Goal: Task Accomplishment & Management: Complete application form

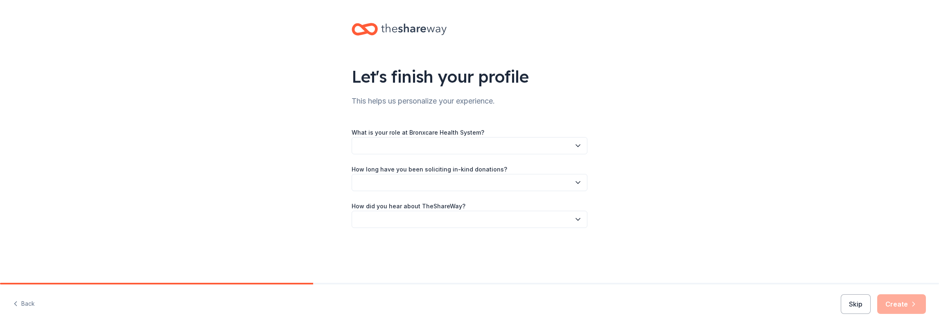
click at [444, 142] on button "button" at bounding box center [469, 145] width 236 height 17
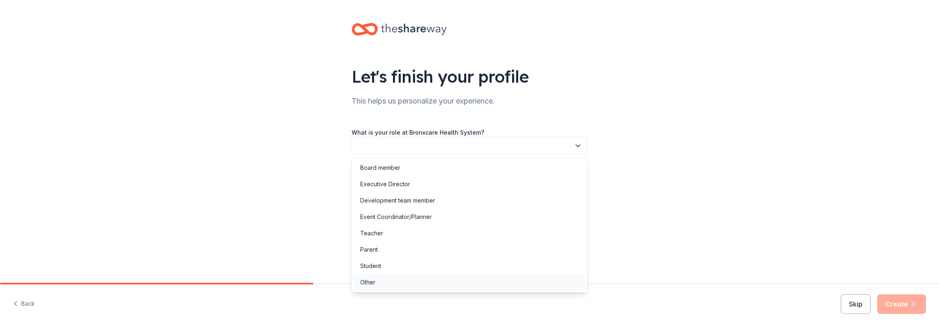
click at [381, 282] on div "Other" at bounding box center [470, 282] width 232 height 16
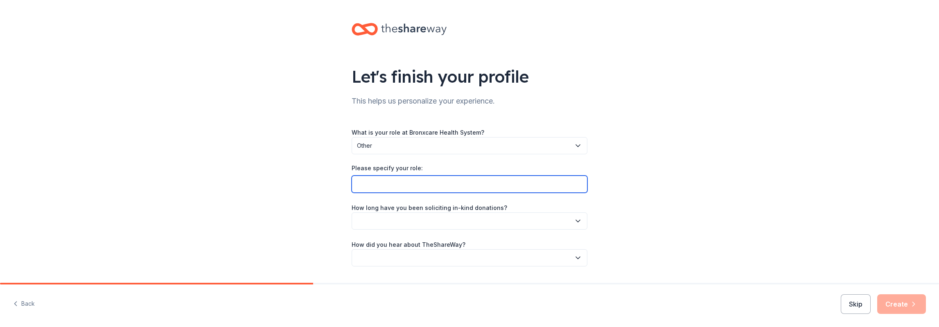
click at [407, 180] on input "Please specify your role:" at bounding box center [469, 184] width 236 height 17
type input "Administrator for Positive Perinatal Health Programs"
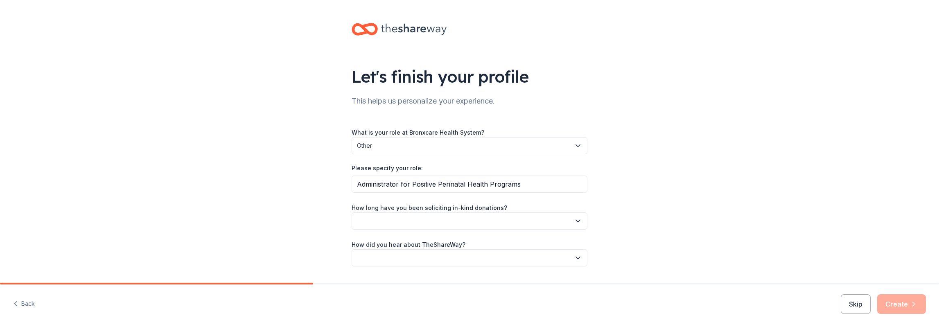
click at [419, 219] on button "button" at bounding box center [469, 220] width 236 height 17
click at [408, 241] on div "This is my first time!" at bounding box center [383, 243] width 52 height 10
click at [409, 260] on button "button" at bounding box center [469, 257] width 236 height 17
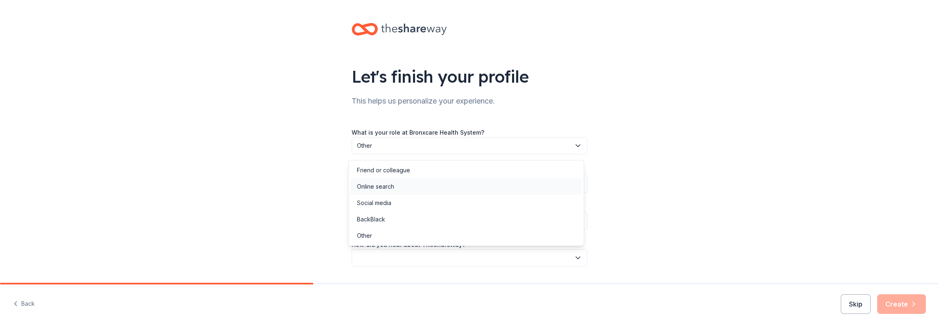
click at [402, 190] on div "Online search" at bounding box center [466, 186] width 232 height 16
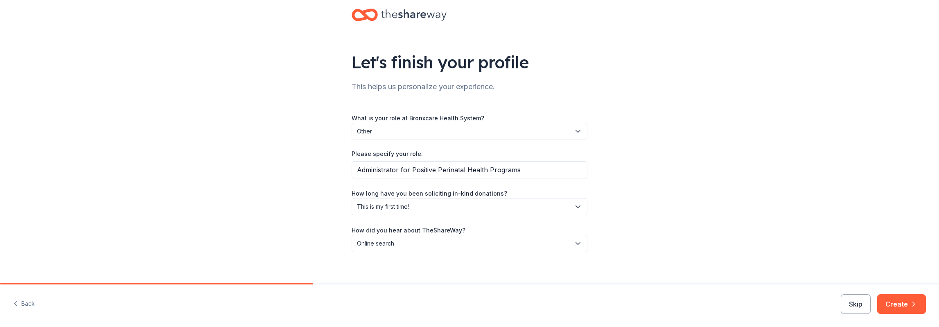
scroll to position [22, 0]
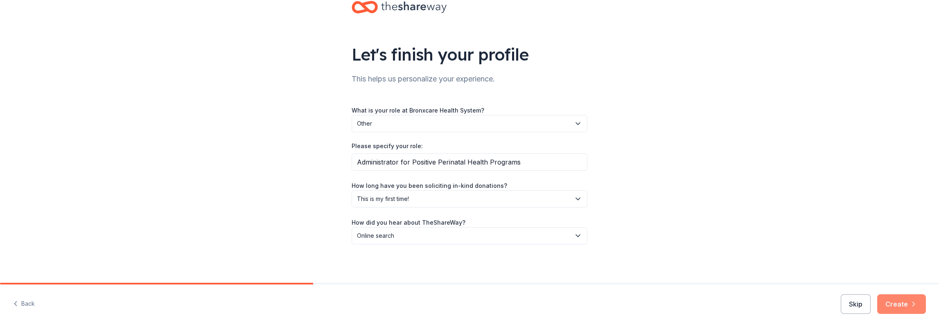
click at [887, 300] on button "Create" at bounding box center [901, 304] width 49 height 20
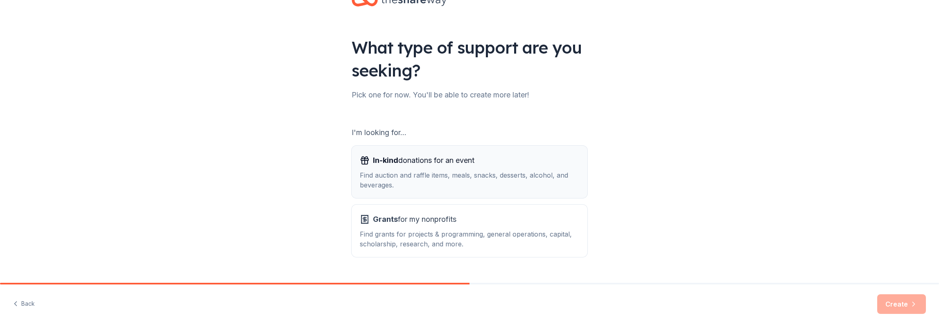
scroll to position [41, 0]
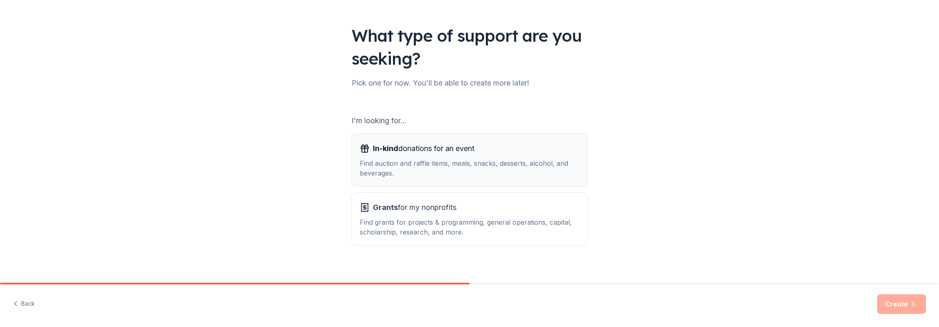
click at [429, 162] on div "Find auction and raffle items, meals, snacks, desserts, alcohol, and beverages." at bounding box center [469, 168] width 219 height 20
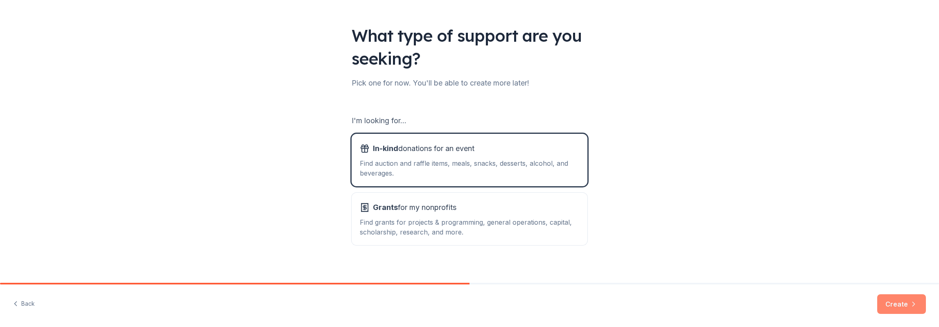
click at [896, 301] on button "Create" at bounding box center [901, 304] width 49 height 20
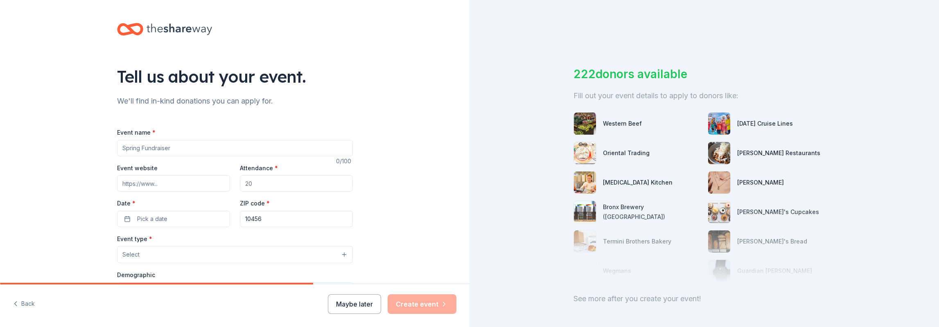
click at [170, 149] on input "Event name *" at bounding box center [235, 148] width 236 height 16
type input "T"
type input "BronxCare Turkey Giveaway"
click at [259, 182] on input "Attendance *" at bounding box center [296, 183] width 113 height 16
type input "200"
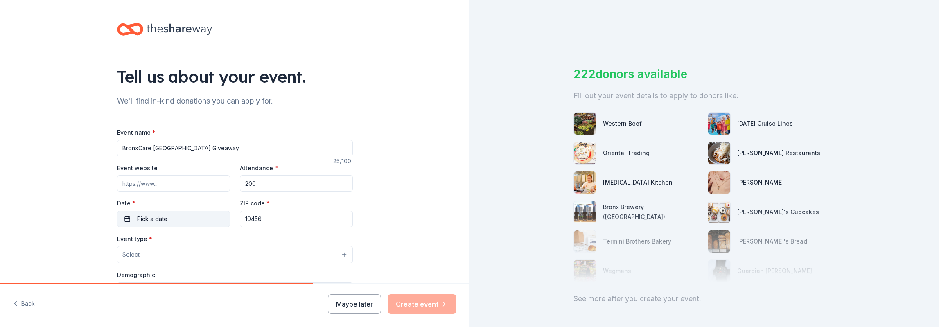
click at [157, 219] on span "Pick a date" at bounding box center [152, 219] width 30 height 10
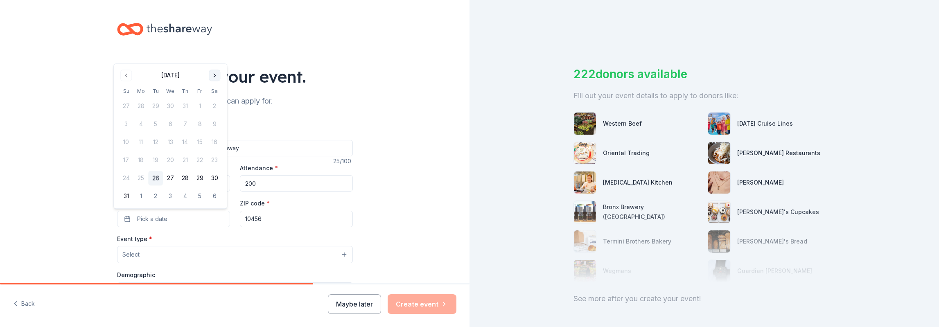
click at [216, 77] on button "Go to next month" at bounding box center [214, 75] width 11 height 11
click at [214, 93] on button "Go to next month" at bounding box center [214, 93] width 11 height 11
click at [155, 176] on button "25" at bounding box center [155, 178] width 15 height 15
click at [250, 125] on div "Event name * BronxCare Turkey Giveaway 25 /100 Event website Attendance * 200 D…" at bounding box center [235, 309] width 236 height 391
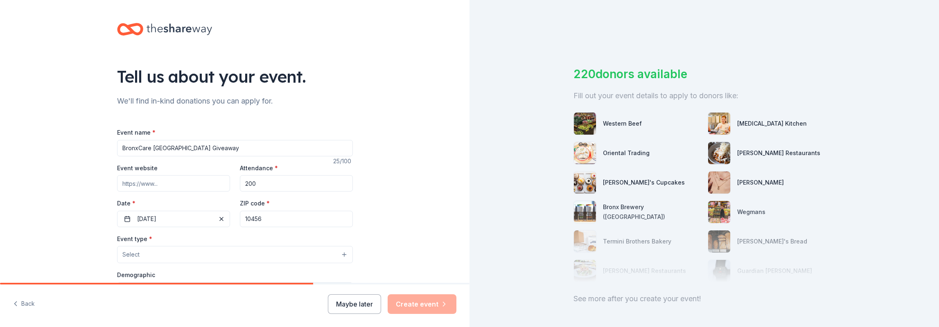
drag, startPoint x: 146, startPoint y: 146, endPoint x: 98, endPoint y: 146, distance: 47.5
click at [98, 146] on div "Tell us about your event. We'll find in-kind donations you can apply for. Event…" at bounding box center [234, 272] width 469 height 545
type input "Family Focused Health Care [GEOGRAPHIC_DATA] Giveaway"
drag, startPoint x: 271, startPoint y: 221, endPoint x: 237, endPoint y: 221, distance: 33.6
click at [240, 221] on input "10456" at bounding box center [296, 219] width 113 height 16
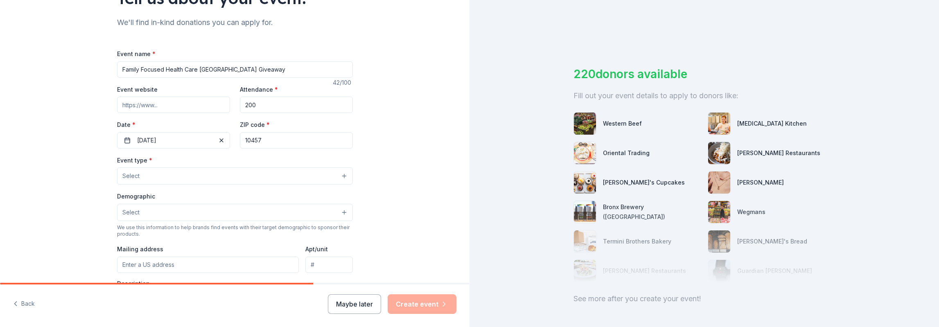
scroll to position [82, 0]
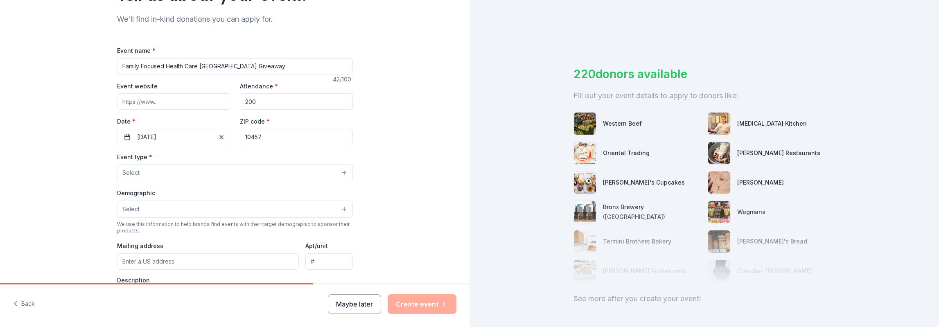
type input "10457"
click at [163, 169] on button "Select" at bounding box center [235, 172] width 236 height 17
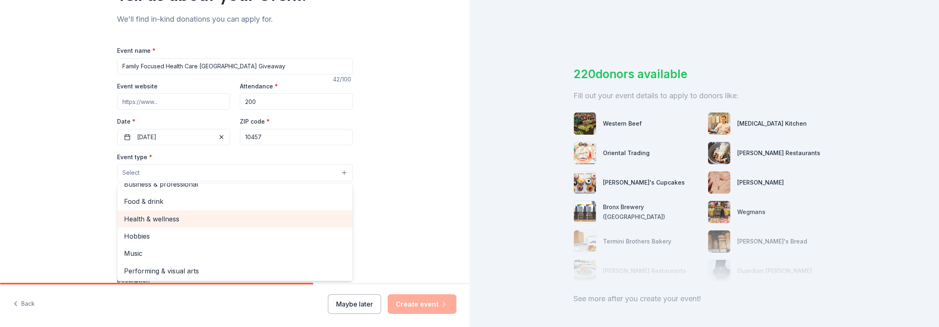
scroll to position [0, 0]
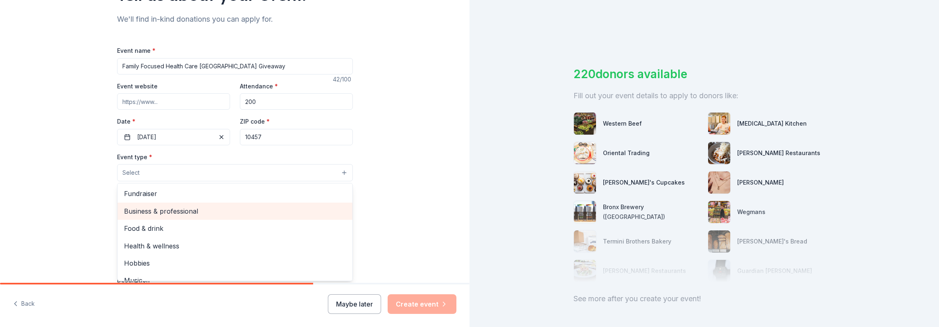
click at [191, 210] on span "Business & professional" at bounding box center [235, 211] width 222 height 11
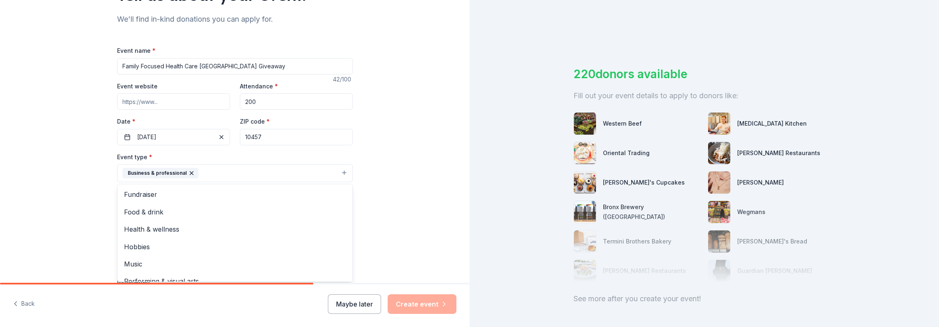
click at [188, 170] on icon "button" at bounding box center [191, 173] width 7 height 7
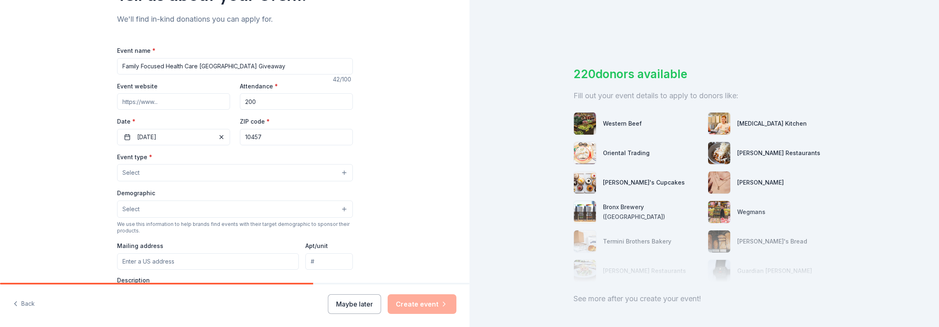
click at [156, 167] on button "Select" at bounding box center [235, 172] width 236 height 17
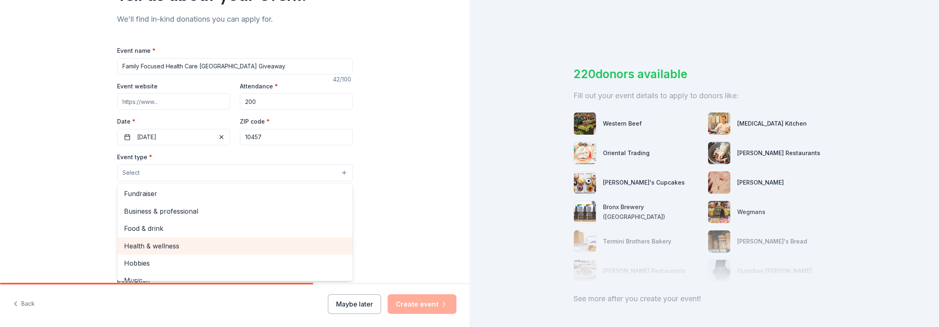
click at [164, 241] on span "Health & wellness" at bounding box center [235, 246] width 222 height 11
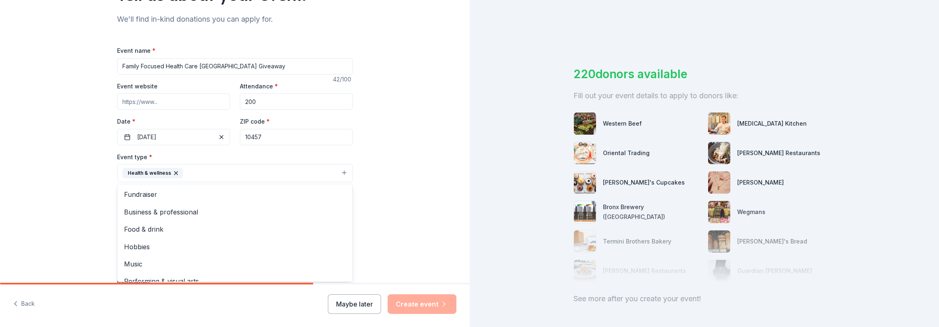
click at [381, 217] on div "Tell us about your event. We'll find in-kind donations you can apply for. Event…" at bounding box center [234, 190] width 469 height 545
click at [308, 168] on button "Health & wellness" at bounding box center [235, 173] width 236 height 18
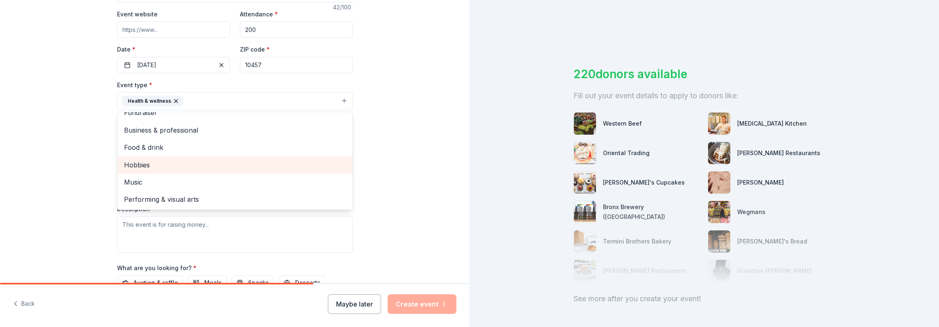
scroll to position [164, 0]
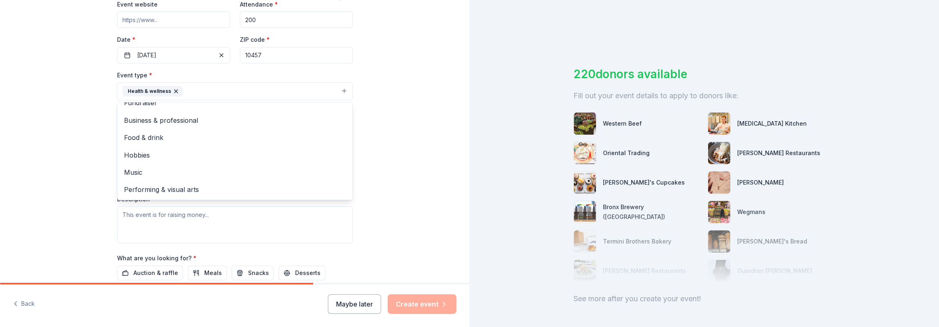
click at [388, 132] on div "Tell us about your event. We'll find in-kind donations you can apply for. Event…" at bounding box center [234, 108] width 469 height 545
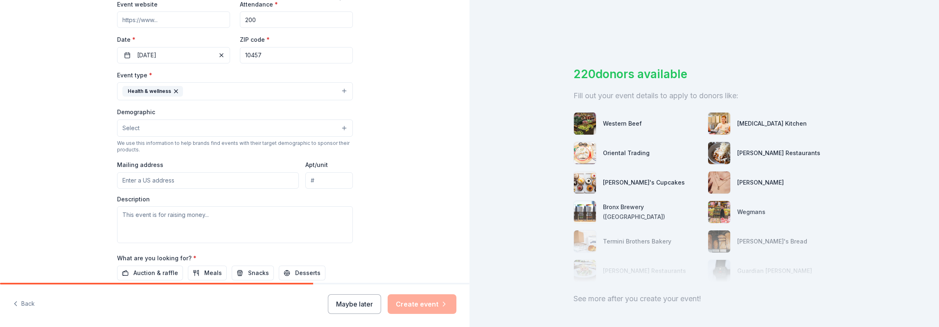
click at [175, 127] on button "Select" at bounding box center [235, 127] width 236 height 17
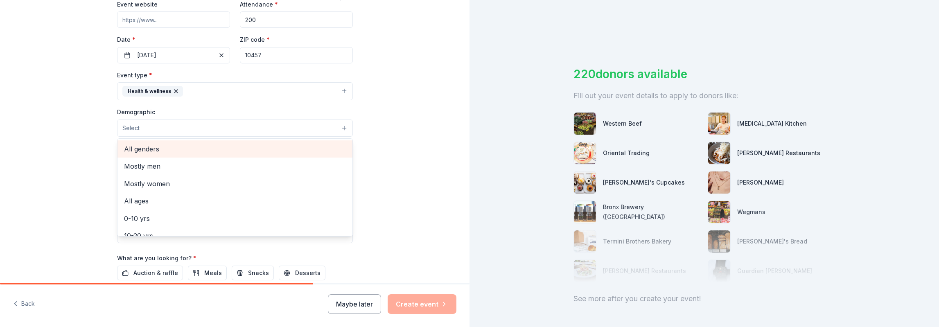
click at [168, 146] on span "All genders" at bounding box center [235, 149] width 222 height 11
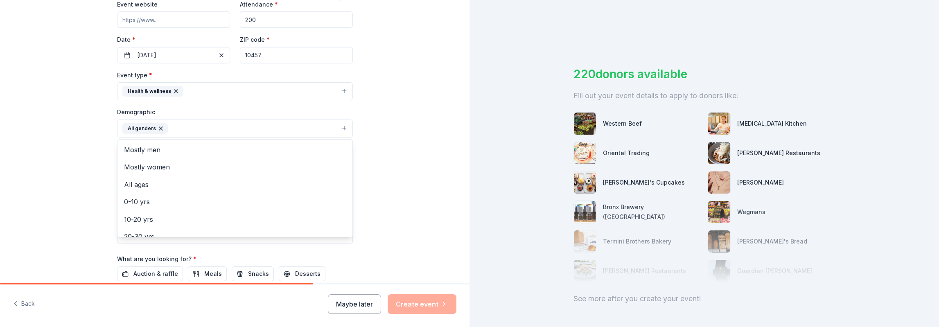
click at [171, 126] on button "All genders" at bounding box center [235, 128] width 236 height 18
click at [200, 128] on button "All genders" at bounding box center [235, 128] width 236 height 18
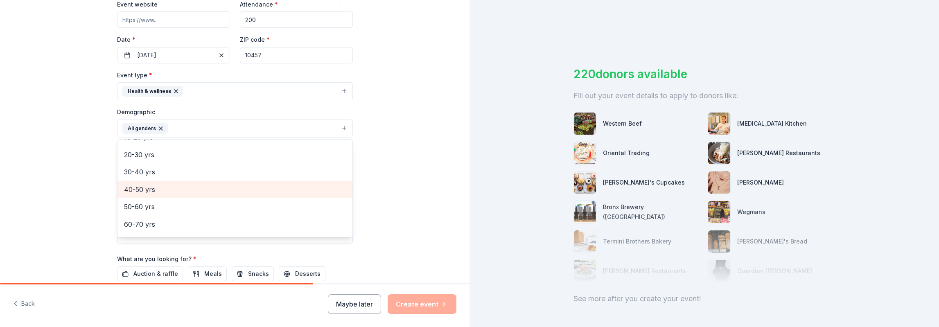
scroll to position [41, 0]
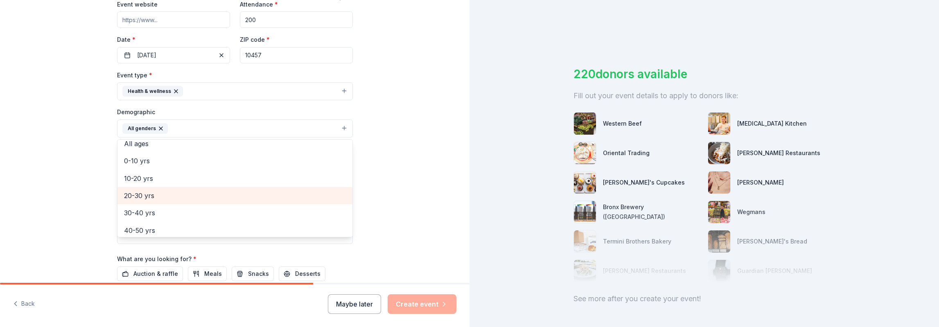
click at [173, 190] on span "20-30 yrs" at bounding box center [235, 195] width 222 height 11
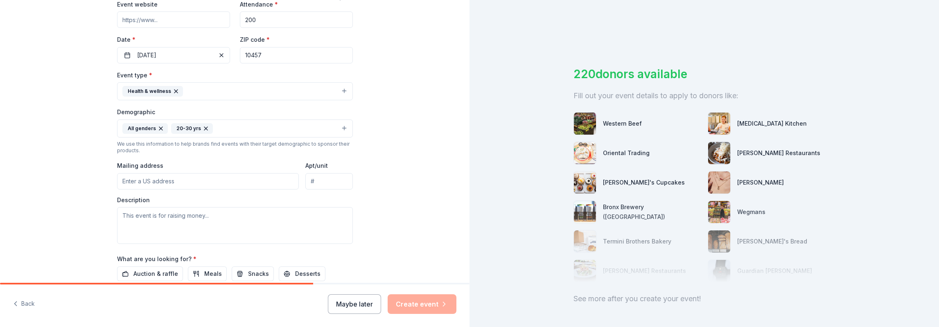
click at [230, 131] on button "All genders 20-30 yrs" at bounding box center [235, 128] width 236 height 18
click at [223, 129] on button "All genders 20-30 yrs" at bounding box center [235, 128] width 236 height 18
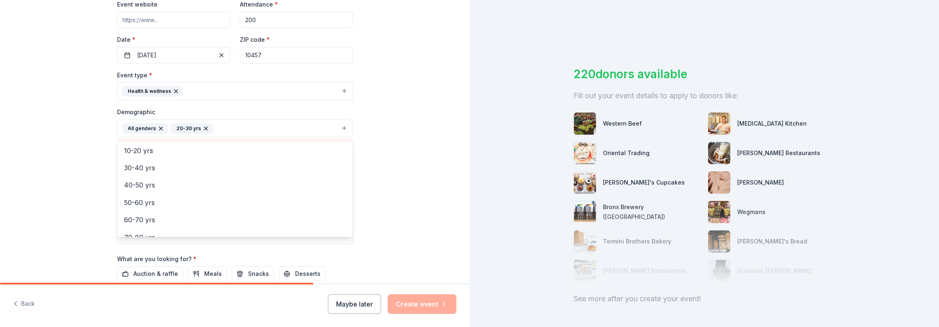
scroll to position [82, 0]
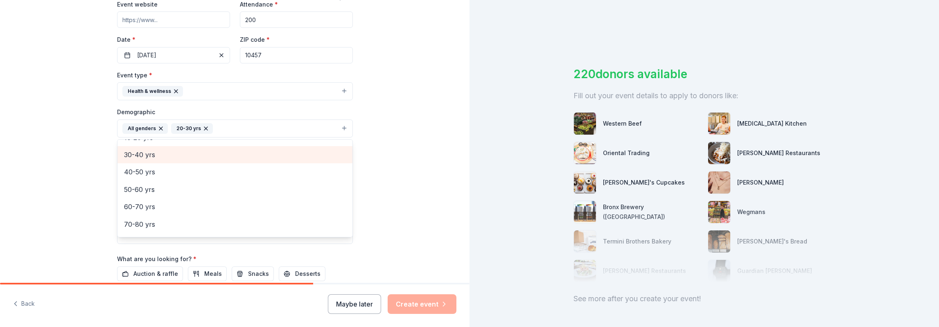
click at [151, 157] on span "30-40 yrs" at bounding box center [235, 154] width 222 height 11
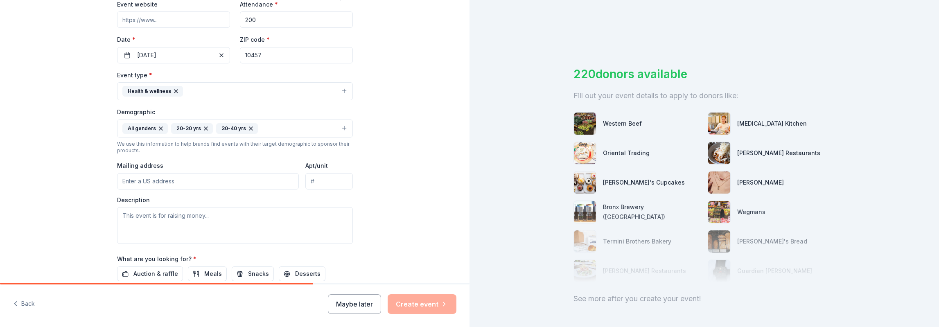
click at [262, 127] on button "All genders 20-30 yrs 30-40 yrs" at bounding box center [235, 128] width 236 height 18
click at [279, 125] on button "All genders 20-30 yrs 30-40 yrs" at bounding box center [235, 128] width 236 height 18
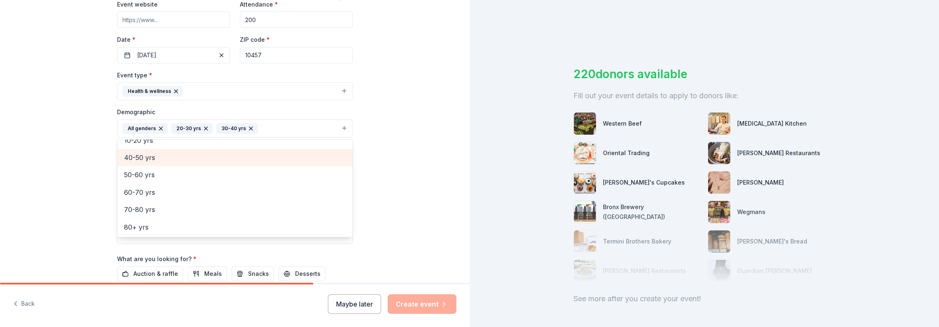
click at [147, 158] on span "40-50 yrs" at bounding box center [235, 157] width 222 height 11
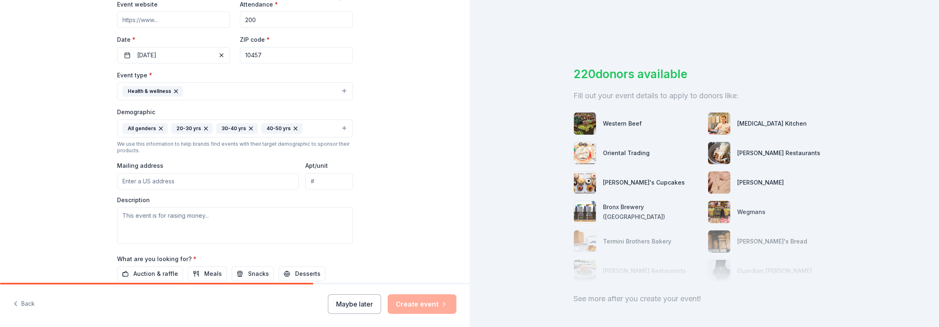
click at [314, 128] on button "All genders 20-30 yrs 30-40 yrs 40-50 yrs" at bounding box center [235, 128] width 236 height 18
click at [308, 123] on button "All genders 20-30 yrs 30-40 yrs 40-50 yrs" at bounding box center [235, 128] width 236 height 18
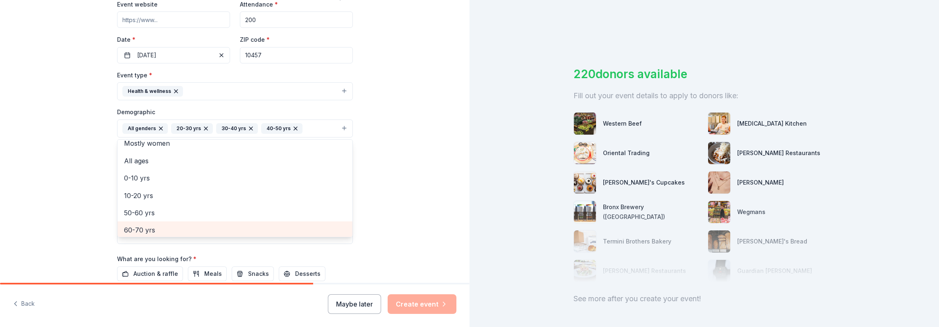
scroll to position [41, 0]
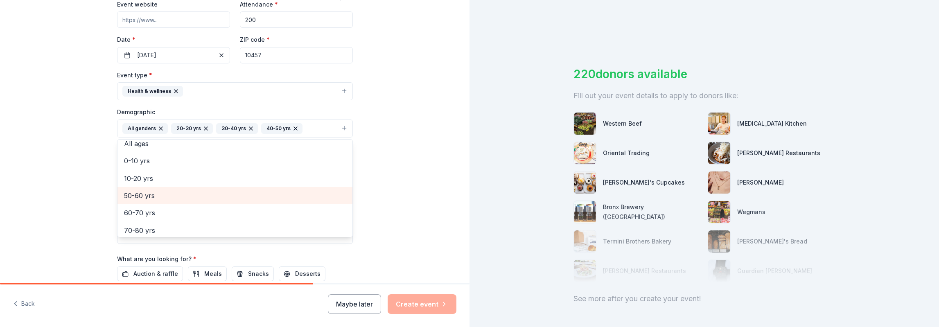
click at [151, 192] on span "50-60 yrs" at bounding box center [235, 195] width 222 height 11
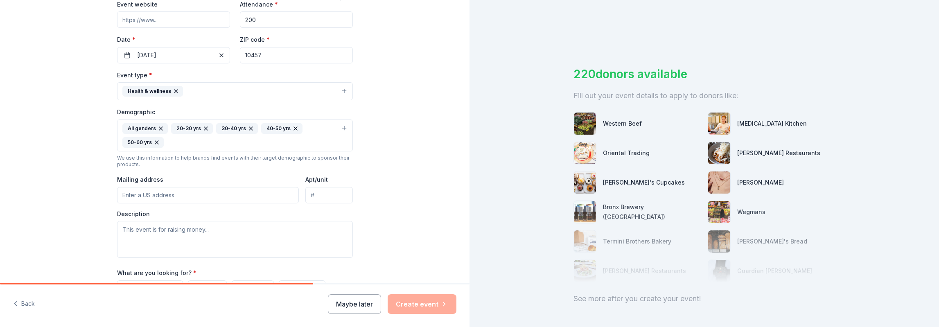
click at [313, 137] on div "All genders 20-30 yrs 30-40 yrs 40-50 yrs 50-60 yrs" at bounding box center [229, 135] width 215 height 25
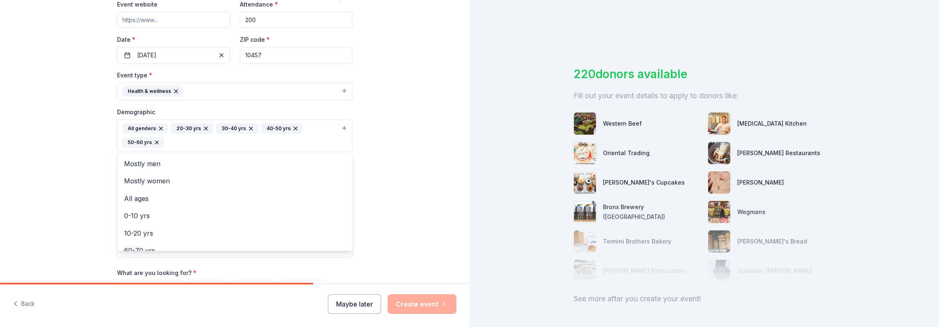
click at [288, 136] on div "All genders 20-30 yrs 30-40 yrs 40-50 yrs 50-60 yrs" at bounding box center [229, 135] width 215 height 25
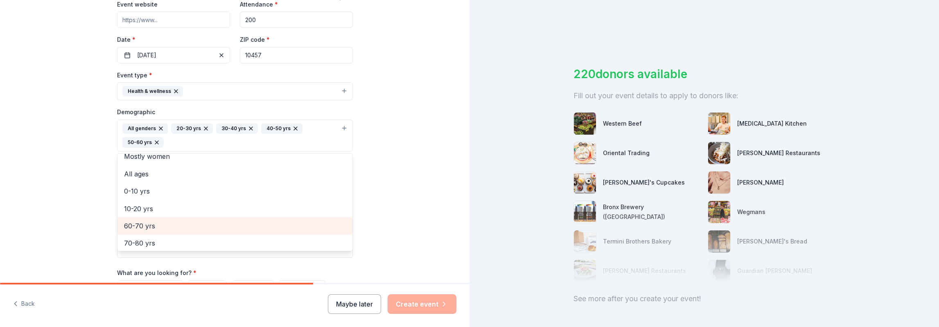
scroll to position [44, 0]
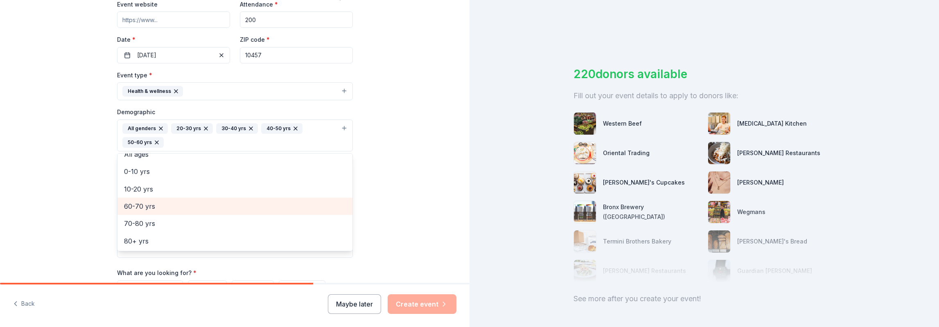
click at [159, 203] on span "60-70 yrs" at bounding box center [235, 206] width 222 height 11
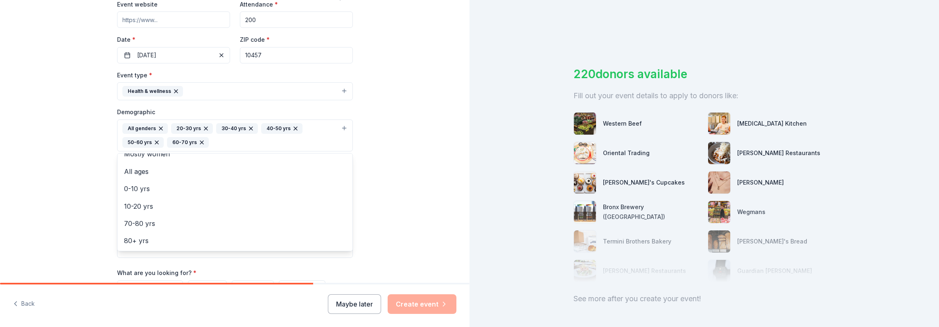
click at [417, 160] on div "Tell us about your event. We'll find in-kind donations you can apply for. Event…" at bounding box center [234, 116] width 469 height 560
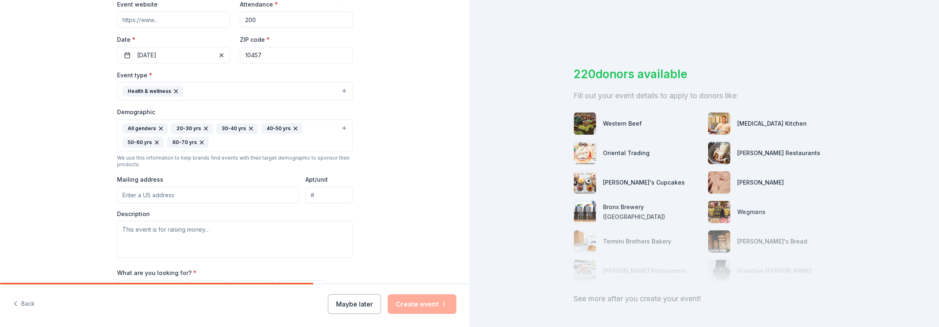
click at [164, 194] on input "Mailing address" at bounding box center [208, 195] width 182 height 16
click at [176, 196] on input "1650 Selwyn Ave." at bounding box center [208, 195] width 182 height 16
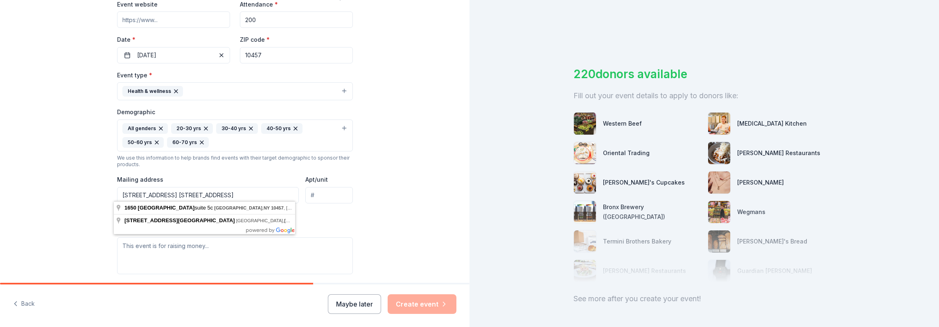
drag, startPoint x: 168, startPoint y: 192, endPoint x: 190, endPoint y: 184, distance: 22.9
click at [190, 184] on div "Mailing address 1650 Selwyn Ave. Suite 5C Bronx, NY 10457" at bounding box center [208, 188] width 182 height 29
type input "1650 Selwyn Ave. Bronx, NY 10457"
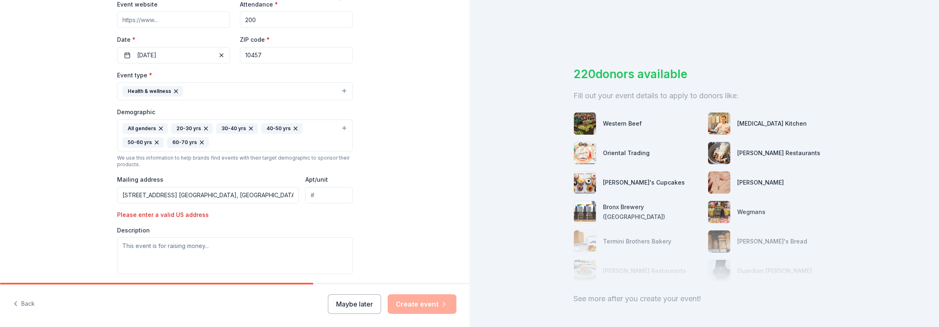
click at [338, 196] on input "Apt/unit" at bounding box center [328, 195] width 47 height 16
type input "5C"
click at [181, 245] on textarea at bounding box center [235, 255] width 236 height 37
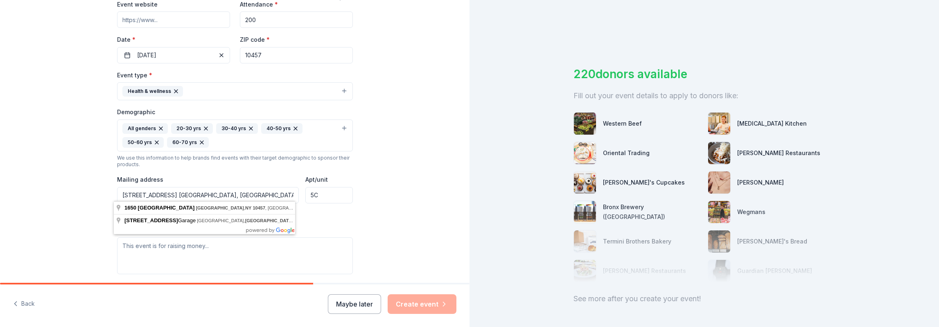
click at [119, 191] on input "1650 Selwyn Ave. Bronx, NY 10457" at bounding box center [208, 195] width 182 height 16
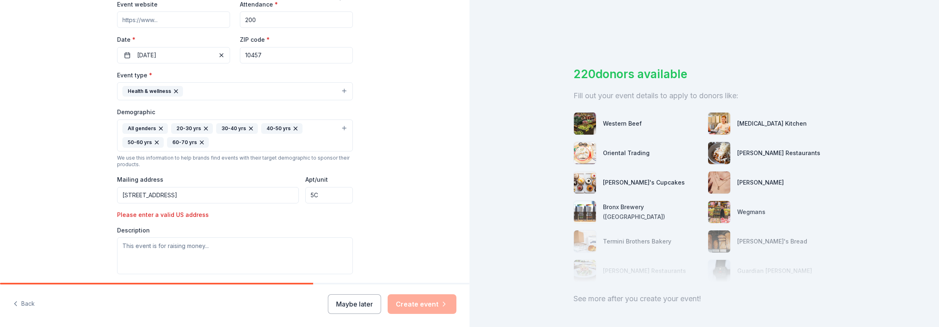
type input "1650 Selwyn Ave. Bronx, NY 10457"
click at [159, 250] on textarea at bounding box center [235, 255] width 236 height 37
click at [302, 245] on textarea at bounding box center [235, 255] width 236 height 37
click at [191, 242] on textarea at bounding box center [235, 255] width 236 height 37
paste textarea "The Family Focused HIV Health Care (FFHC) Program at BronxCare Health System is…"
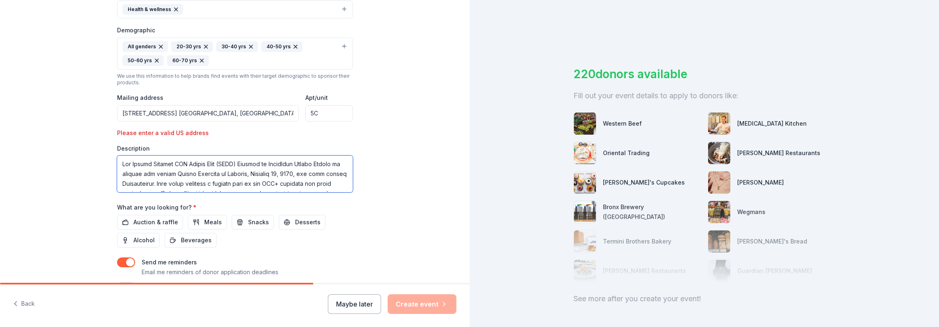
scroll to position [41, 0]
click at [127, 171] on textarea at bounding box center [235, 173] width 236 height 37
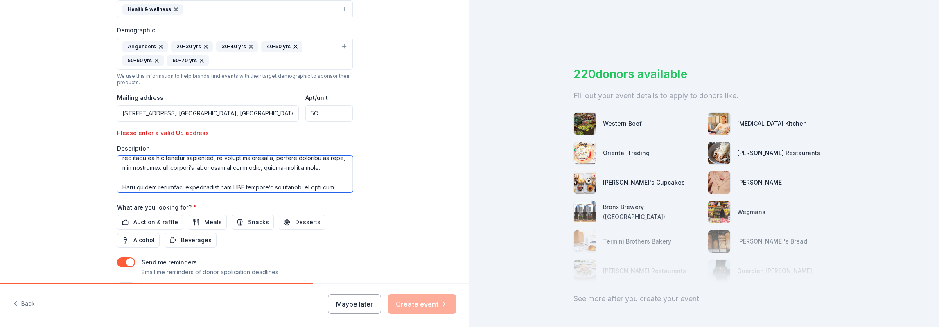
scroll to position [82, 0]
click at [143, 186] on textarea at bounding box center [235, 173] width 236 height 37
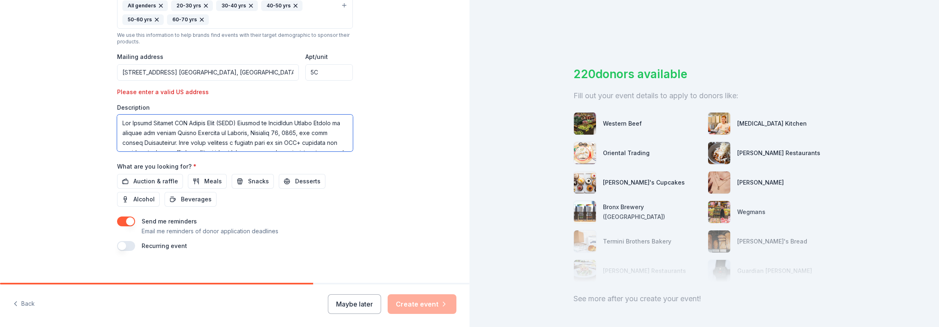
scroll to position [16, 0]
click at [233, 125] on textarea at bounding box center [235, 133] width 236 height 37
type textarea "The Family Focused HIV Health Care (FFHC) Program at BronxCare Health System is…"
click at [147, 177] on span "Auction & raffle" at bounding box center [155, 181] width 45 height 10
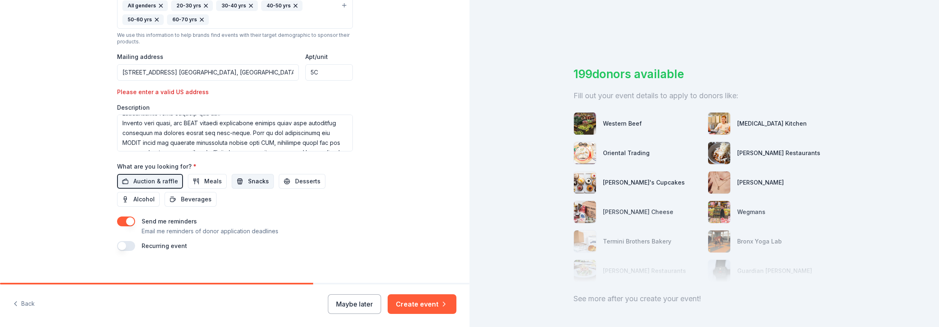
click at [251, 180] on span "Snacks" at bounding box center [258, 181] width 21 height 10
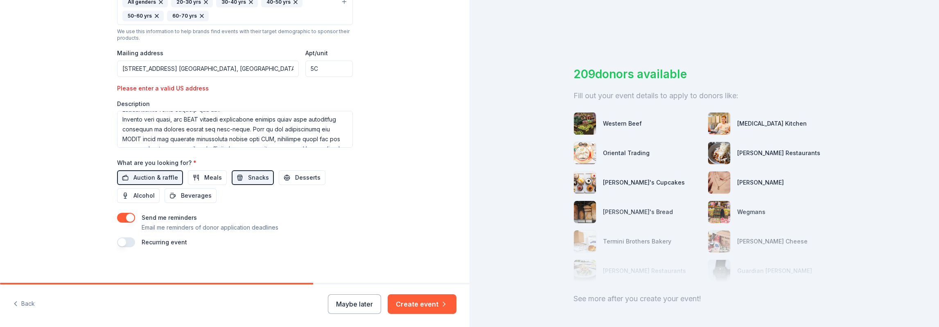
scroll to position [291, 0]
click at [117, 239] on button "button" at bounding box center [126, 242] width 18 height 10
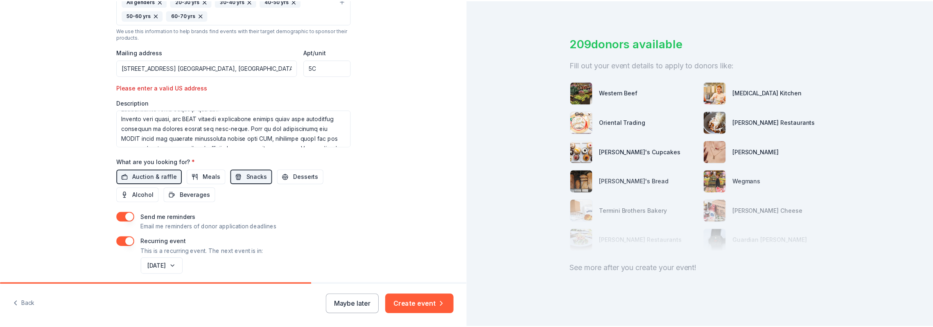
scroll to position [320, 0]
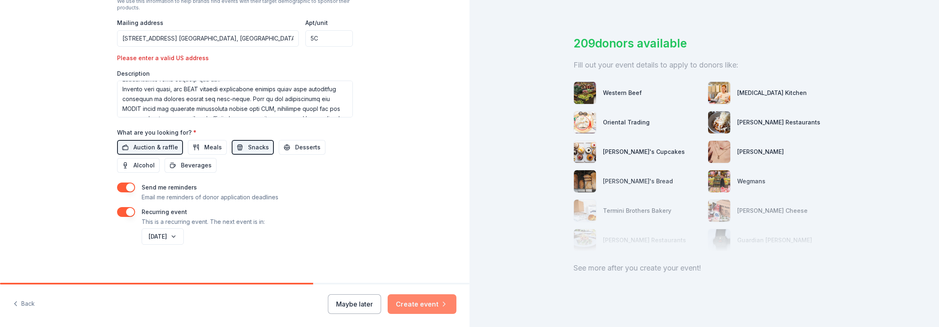
click at [426, 304] on button "Create event" at bounding box center [422, 304] width 69 height 20
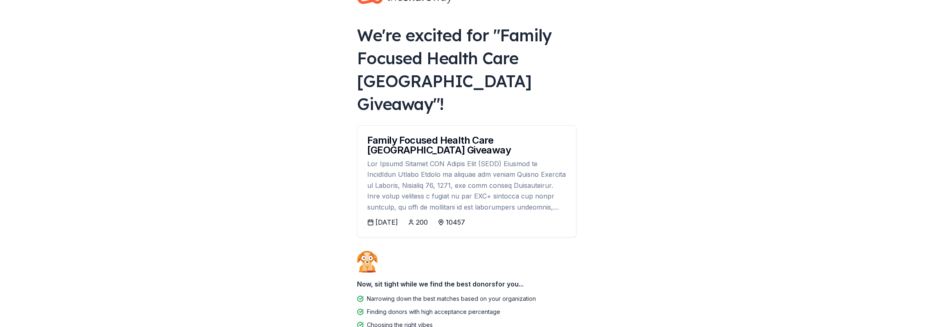
scroll to position [41, 0]
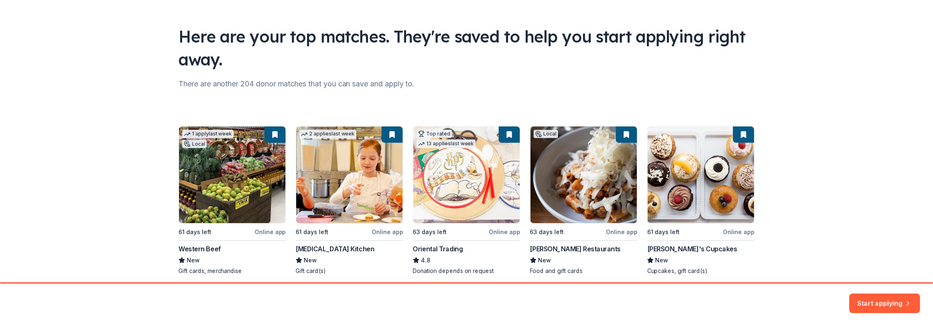
scroll to position [72, 0]
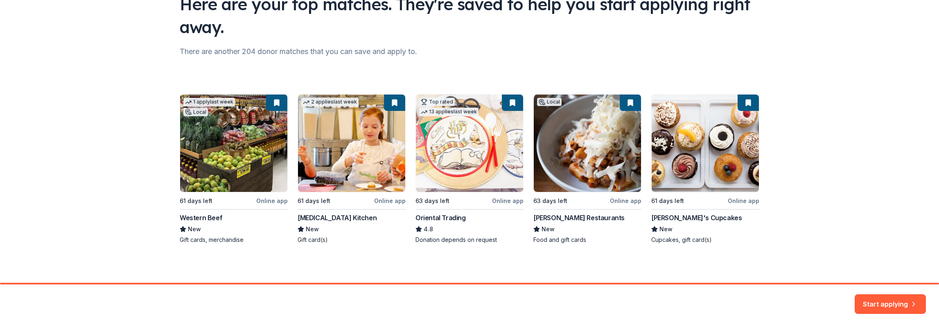
click at [232, 160] on div "1 apply last week Local 61 days left Online app Western Beef New Gift cards, me…" at bounding box center [469, 169] width 579 height 150
click at [880, 302] on button "Start applying" at bounding box center [889, 299] width 71 height 20
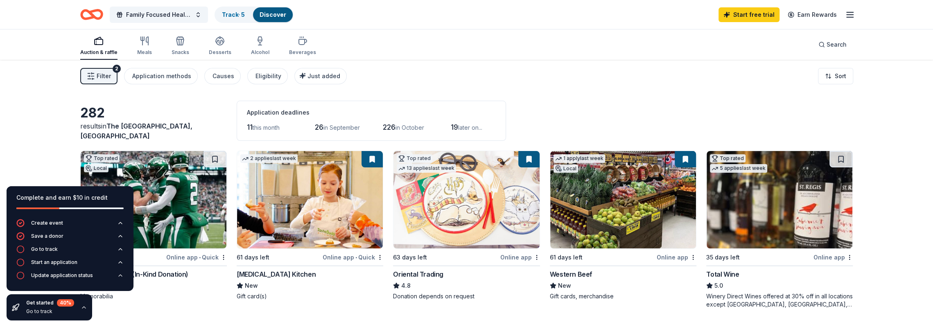
click at [596, 205] on img at bounding box center [623, 199] width 146 height 97
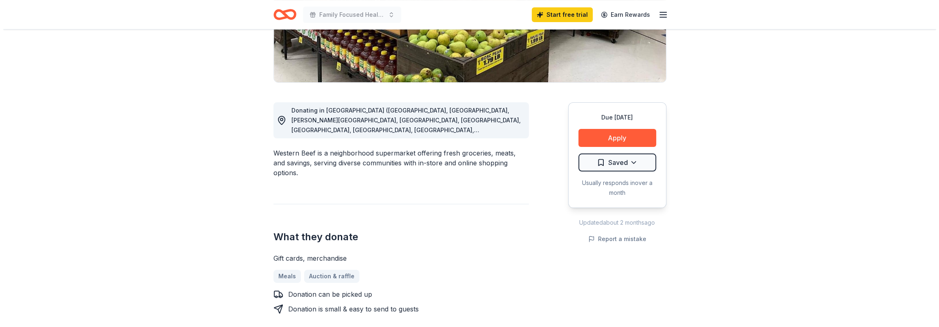
scroll to position [205, 0]
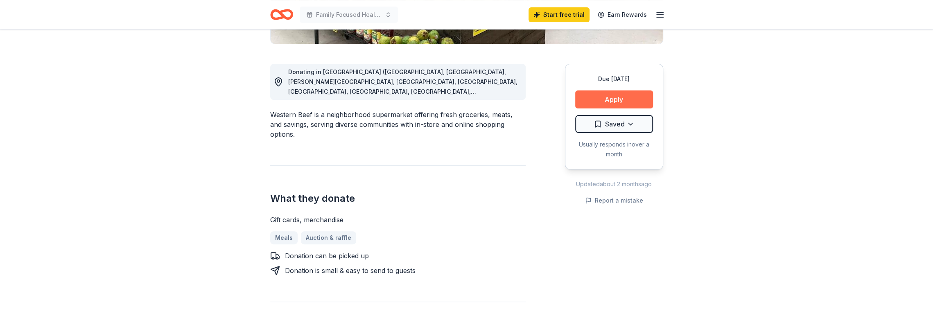
click at [596, 100] on button "Apply" at bounding box center [614, 99] width 78 height 18
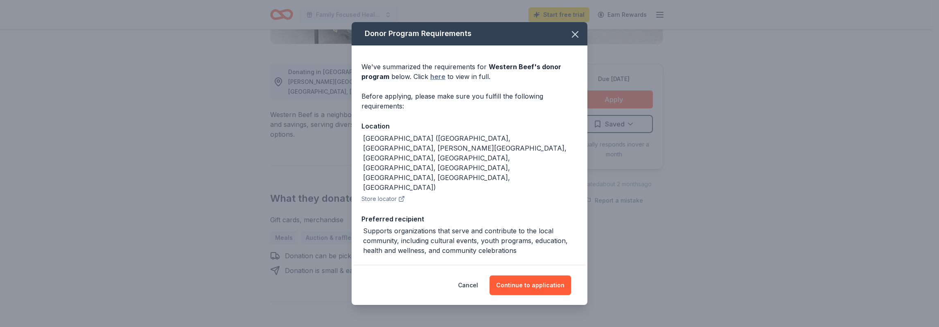
click at [434, 79] on link "here" at bounding box center [437, 77] width 15 height 10
click at [546, 284] on button "Continue to application" at bounding box center [529, 285] width 81 height 20
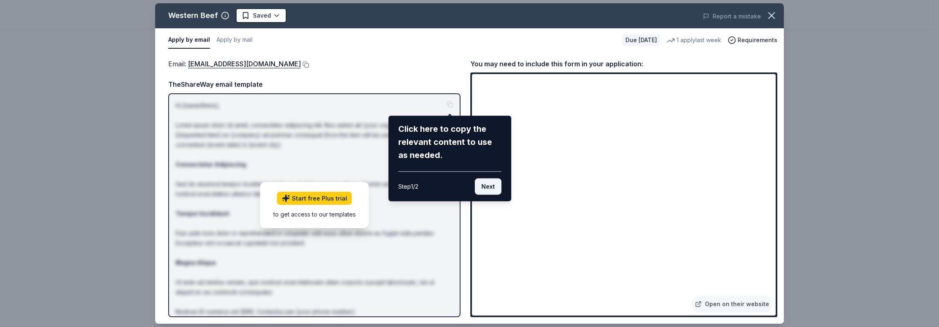
click at [484, 185] on button "Next" at bounding box center [488, 186] width 27 height 16
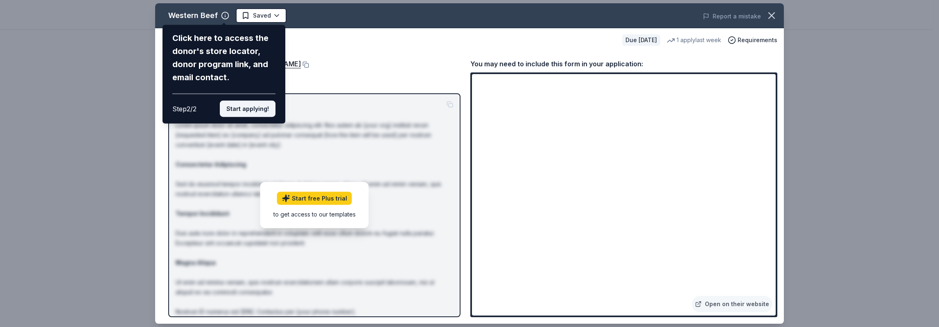
click at [256, 108] on button "Start applying!" at bounding box center [248, 109] width 56 height 16
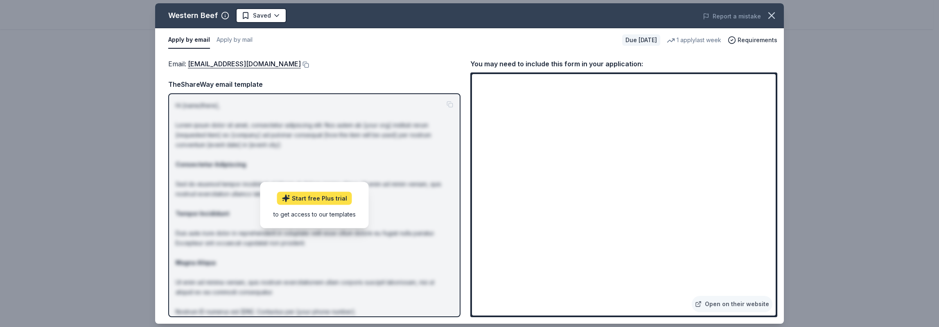
click at [304, 198] on link "Start free Plus trial" at bounding box center [314, 198] width 75 height 13
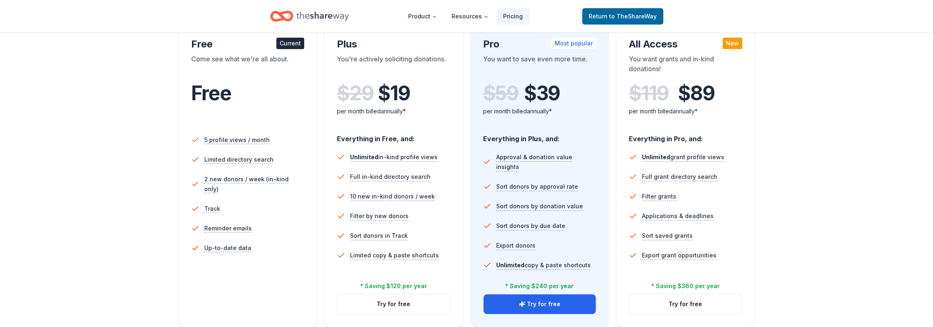
scroll to position [164, 0]
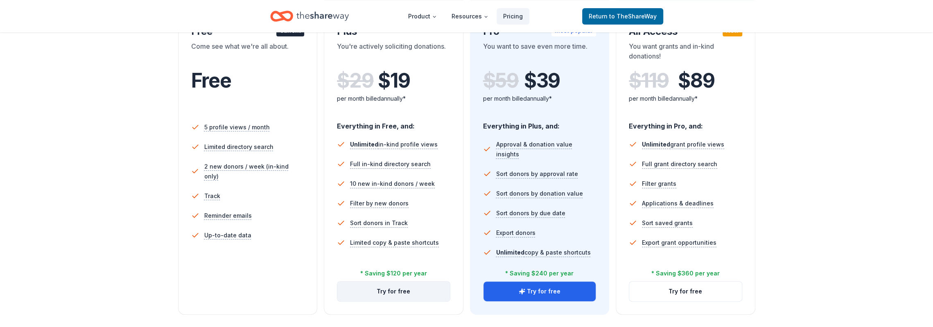
click at [401, 288] on button "Try for free" at bounding box center [393, 292] width 113 height 20
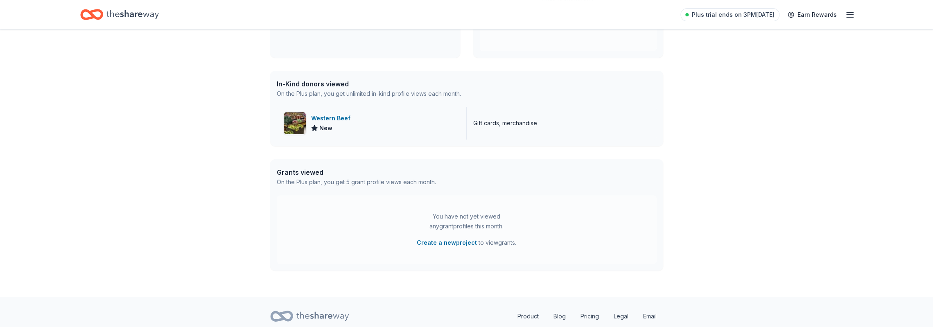
scroll to position [162, 0]
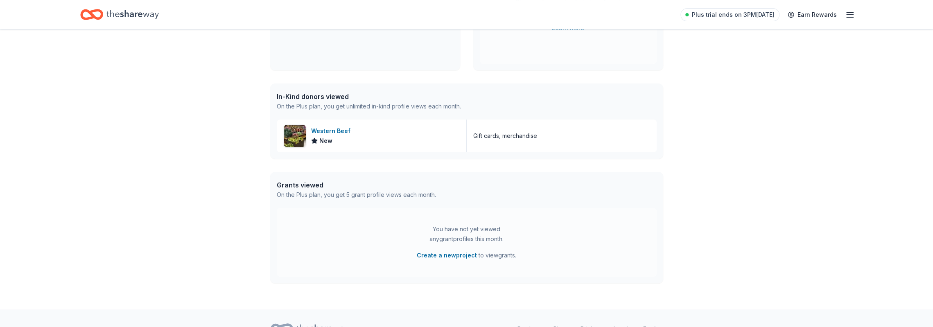
drag, startPoint x: 370, startPoint y: 142, endPoint x: 567, endPoint y: 189, distance: 202.4
click at [567, 189] on div "Grants viewed On the Plus plan, you get 5 grant profile views each month." at bounding box center [466, 190] width 393 height 36
click at [418, 140] on div "Western Beef New" at bounding box center [372, 135] width 190 height 33
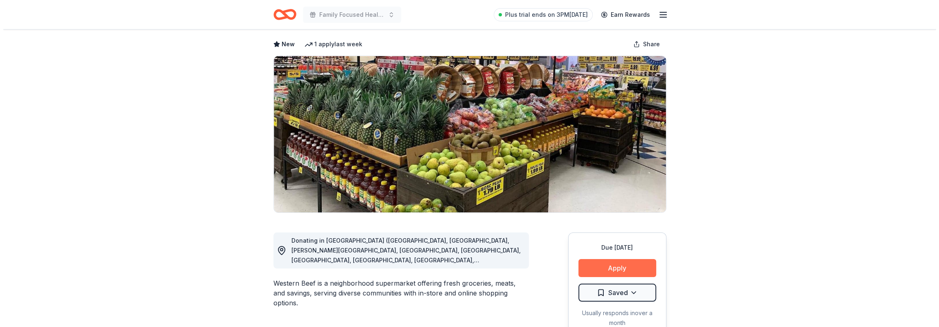
scroll to position [82, 0]
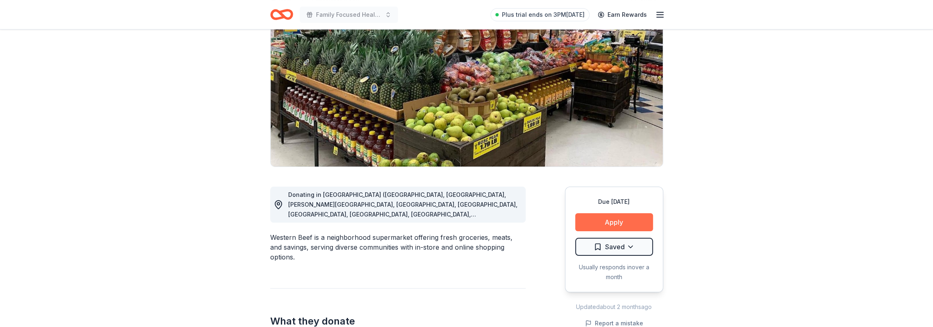
click at [590, 219] on button "Apply" at bounding box center [614, 222] width 78 height 18
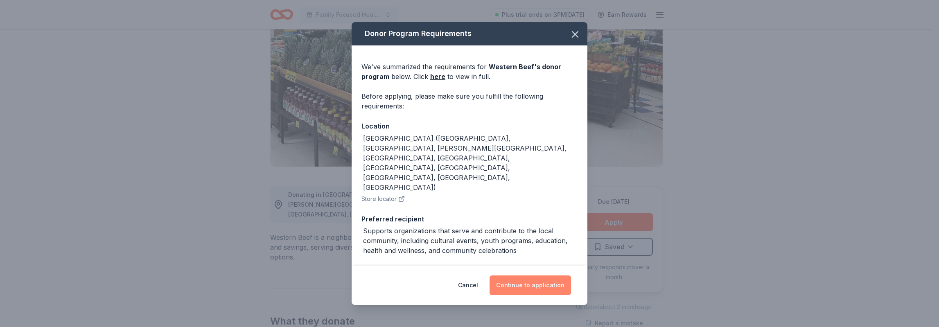
click at [532, 293] on button "Continue to application" at bounding box center [529, 285] width 81 height 20
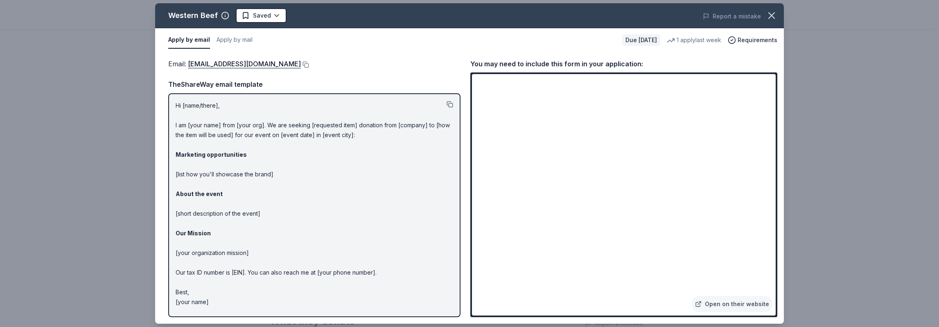
click at [449, 103] on button at bounding box center [449, 104] width 7 height 7
